Goal: Transaction & Acquisition: Purchase product/service

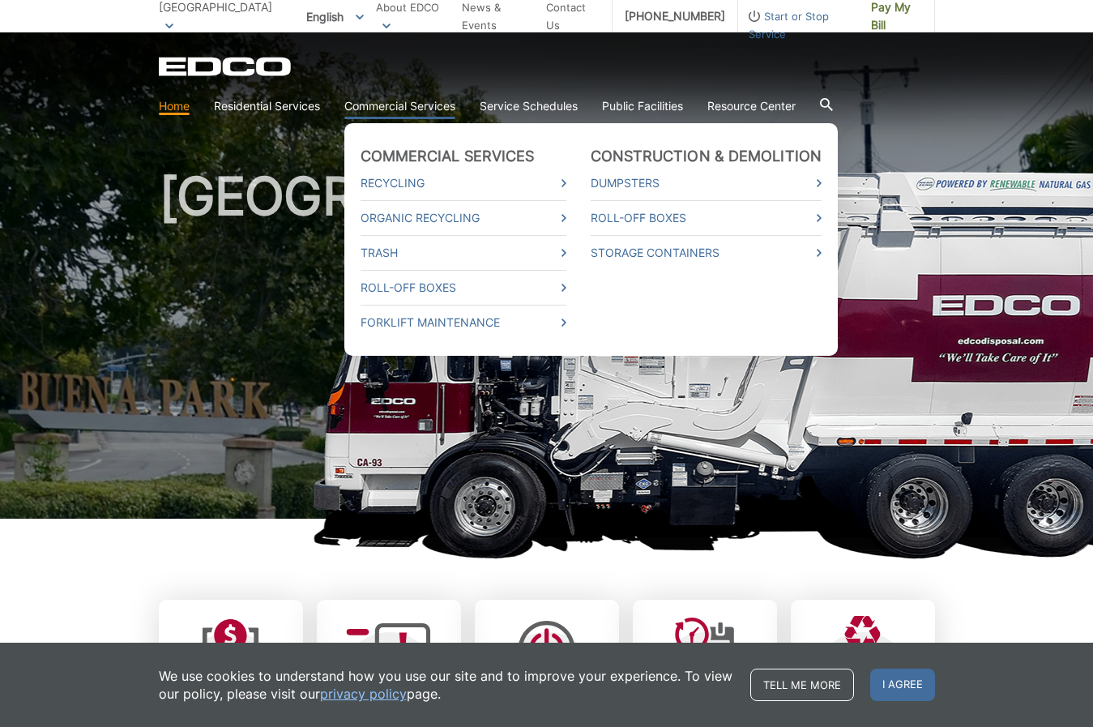
click at [395, 108] on link "Commercial Services" at bounding box center [399, 106] width 111 height 18
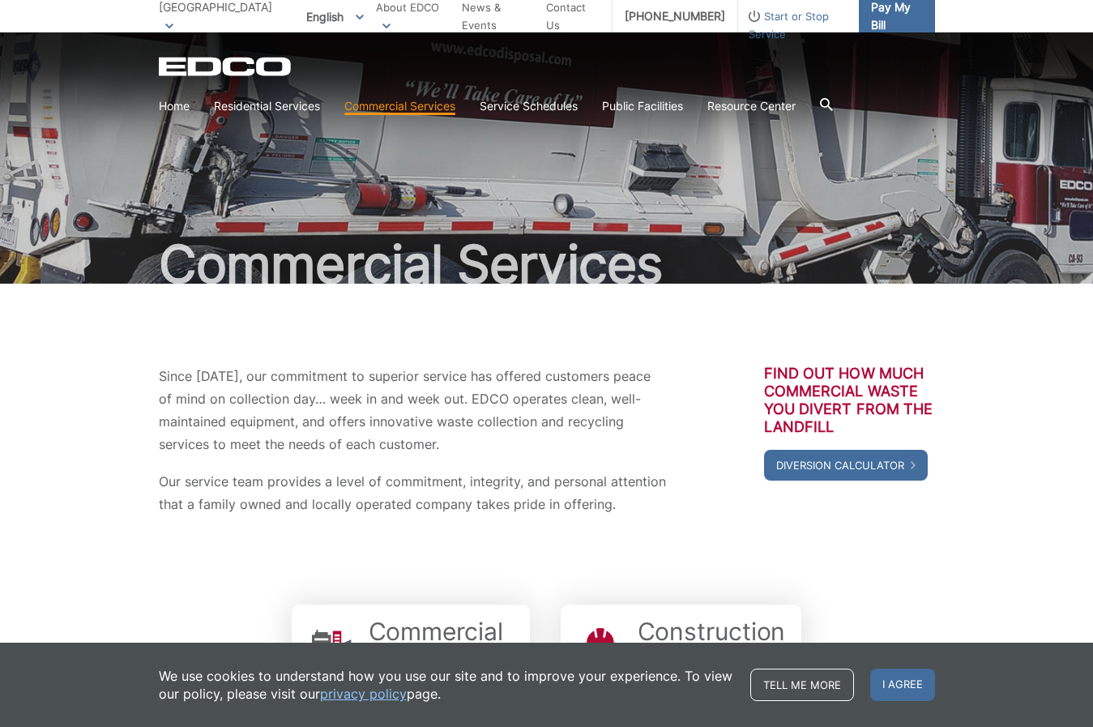
click at [899, 13] on span "Pay My Bill" at bounding box center [896, 16] width 51 height 36
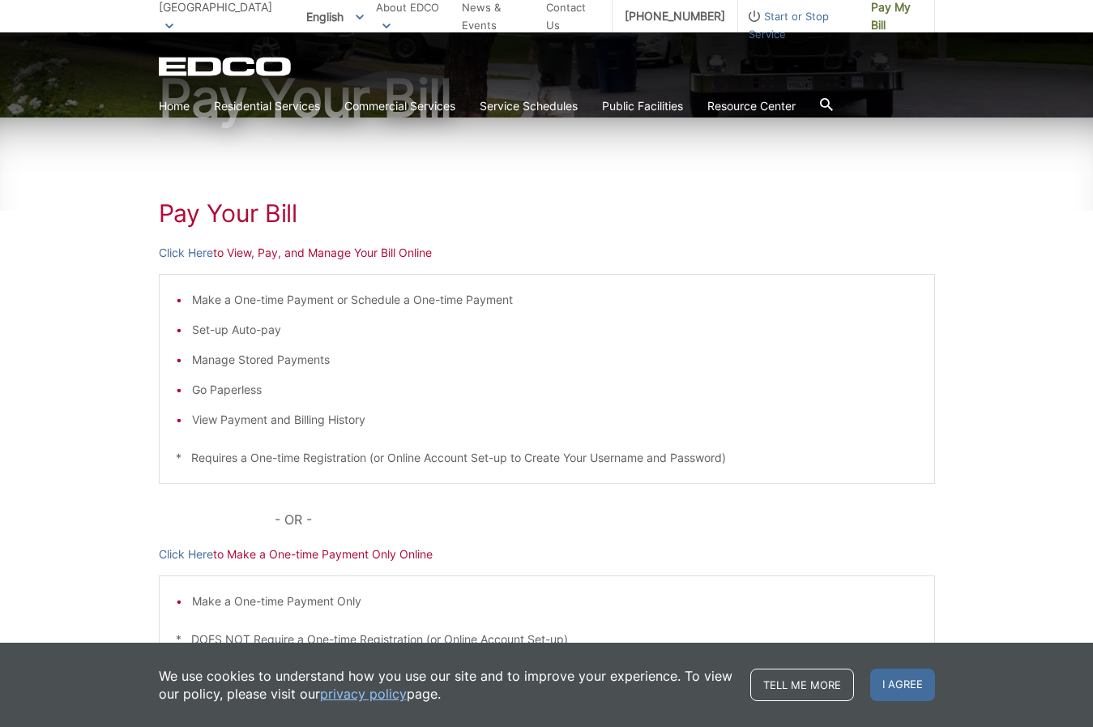
scroll to position [228, 0]
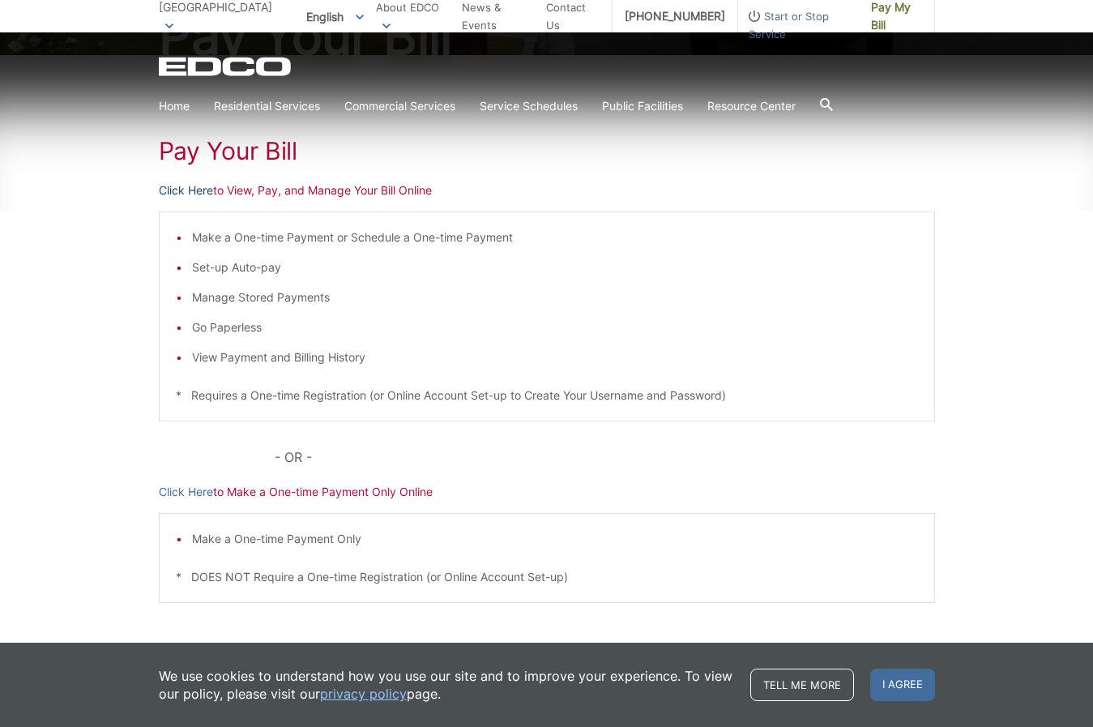
click at [184, 192] on link "Click Here" at bounding box center [186, 190] width 54 height 18
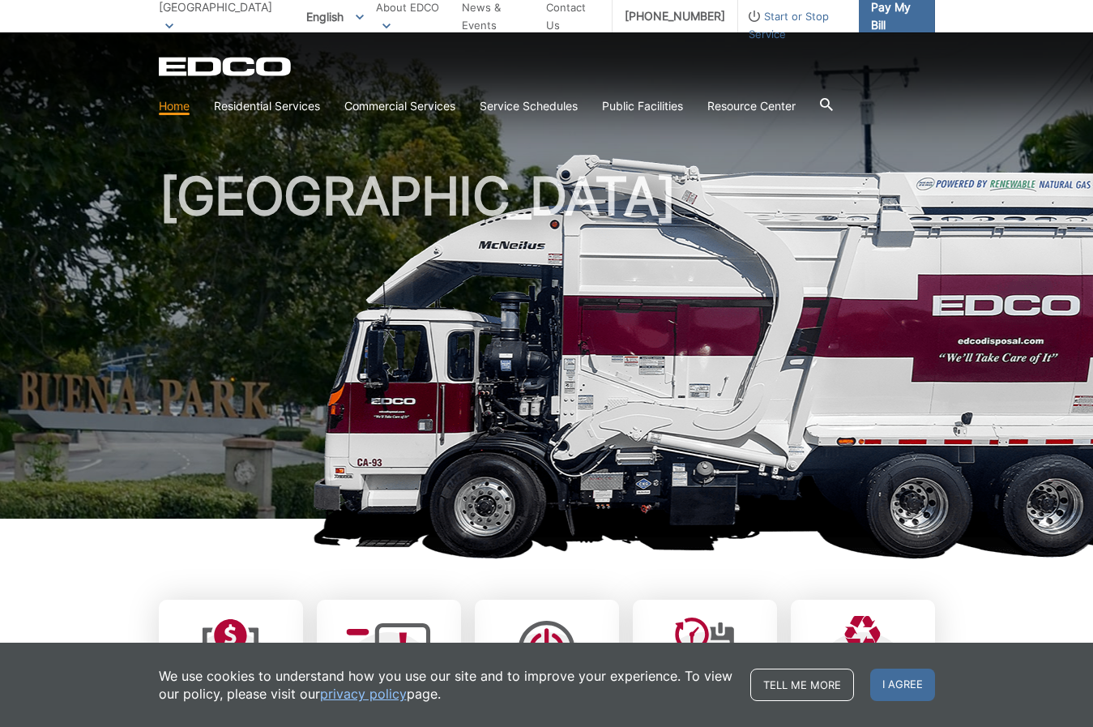
click at [871, 13] on span "Pay My Bill" at bounding box center [896, 16] width 51 height 36
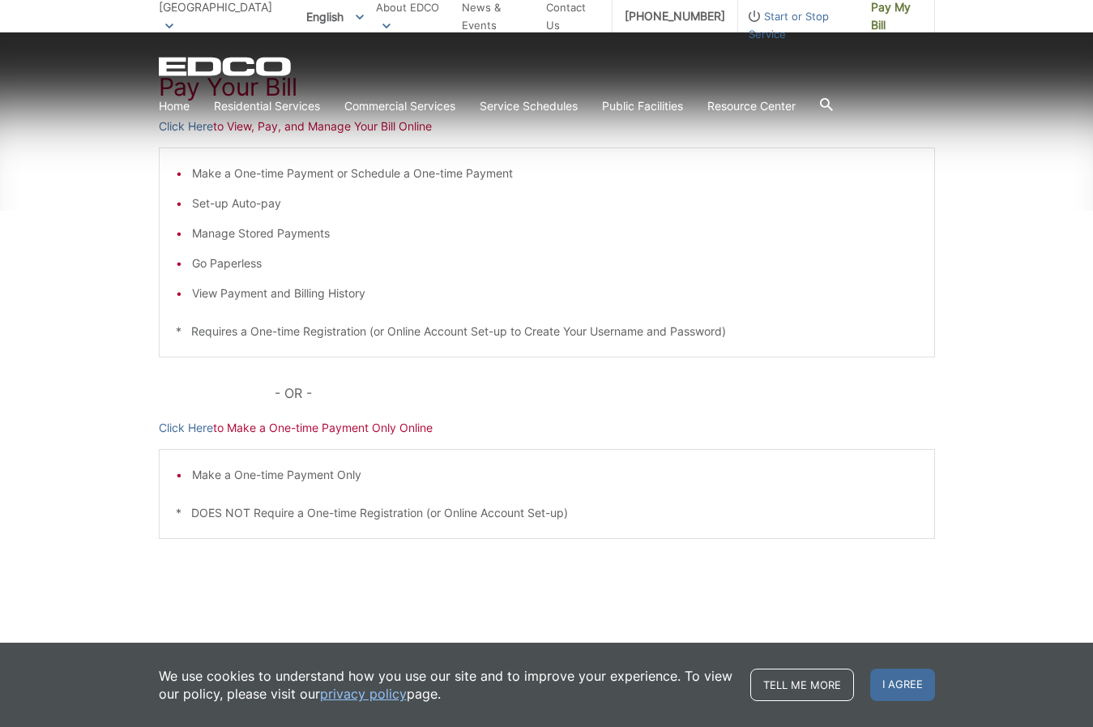
scroll to position [292, 0]
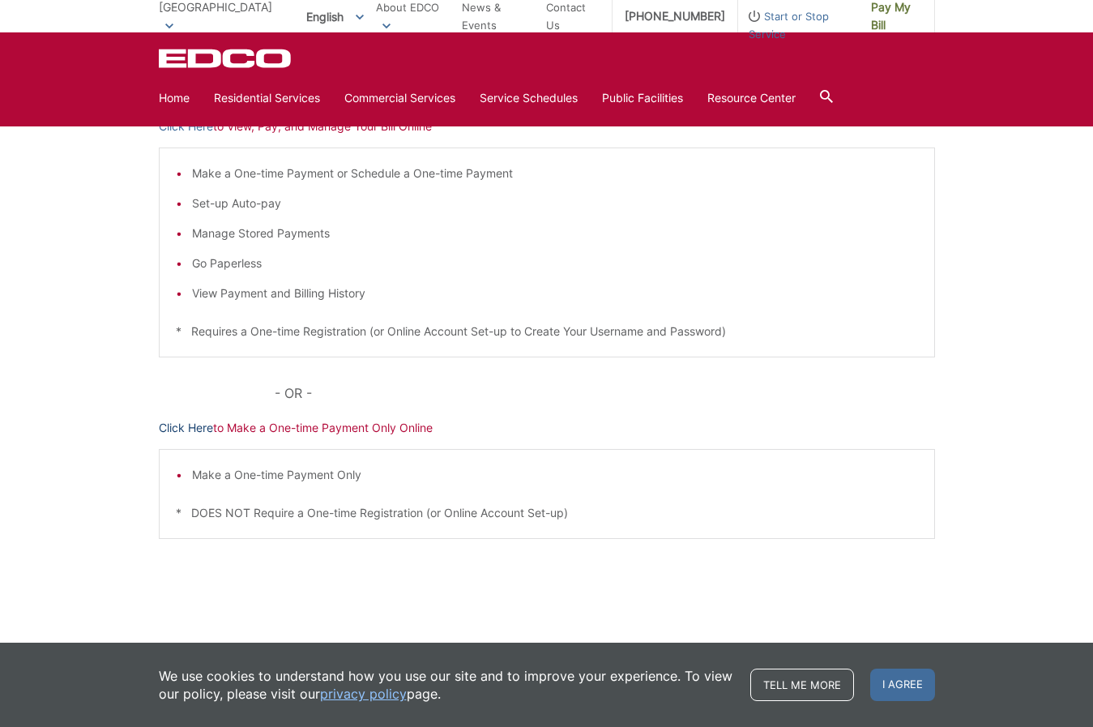
click at [195, 429] on link "Click Here" at bounding box center [186, 428] width 54 height 18
